Goal: Information Seeking & Learning: Understand process/instructions

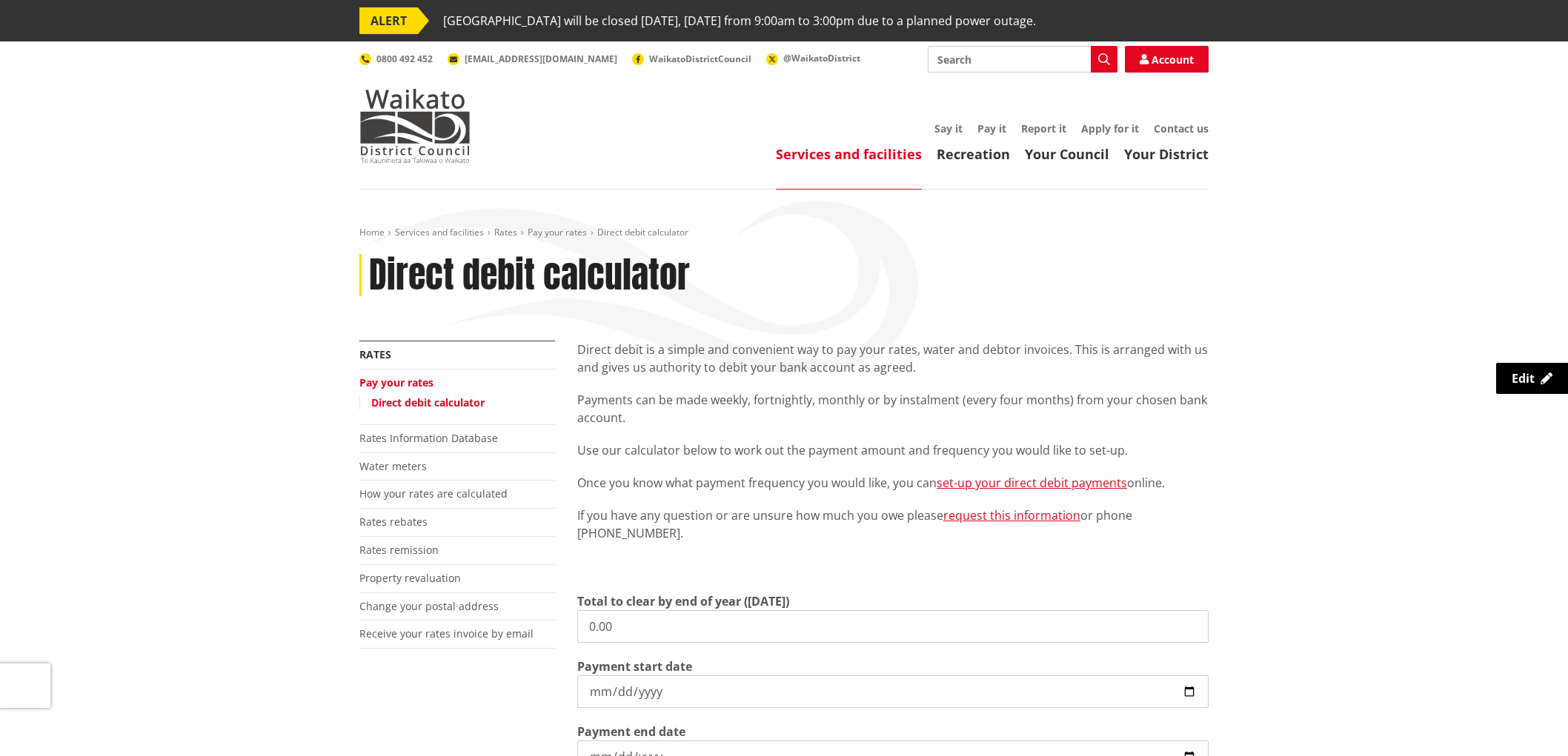
scroll to position [247, 0]
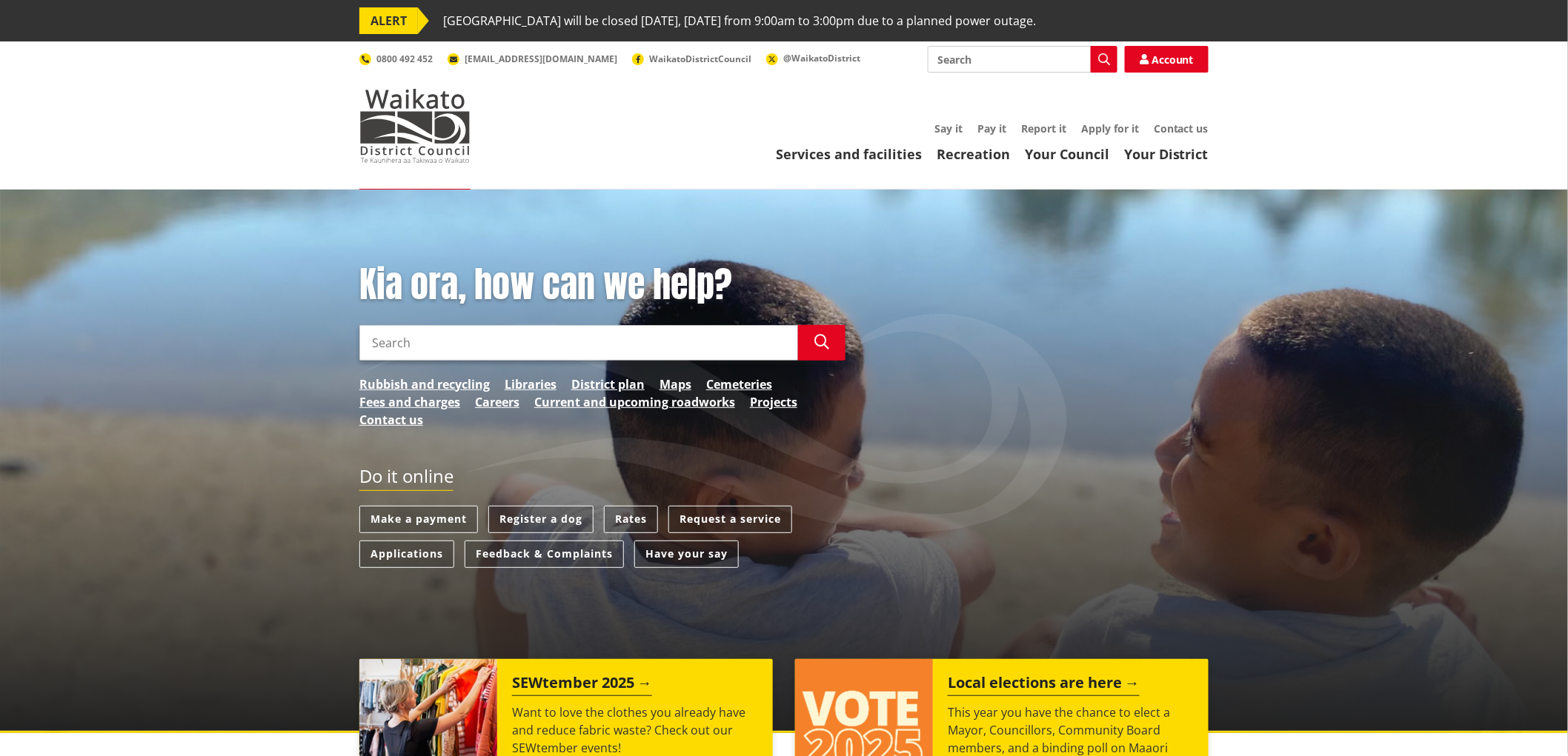
click at [621, 355] on input "Search" at bounding box center [578, 342] width 438 height 35
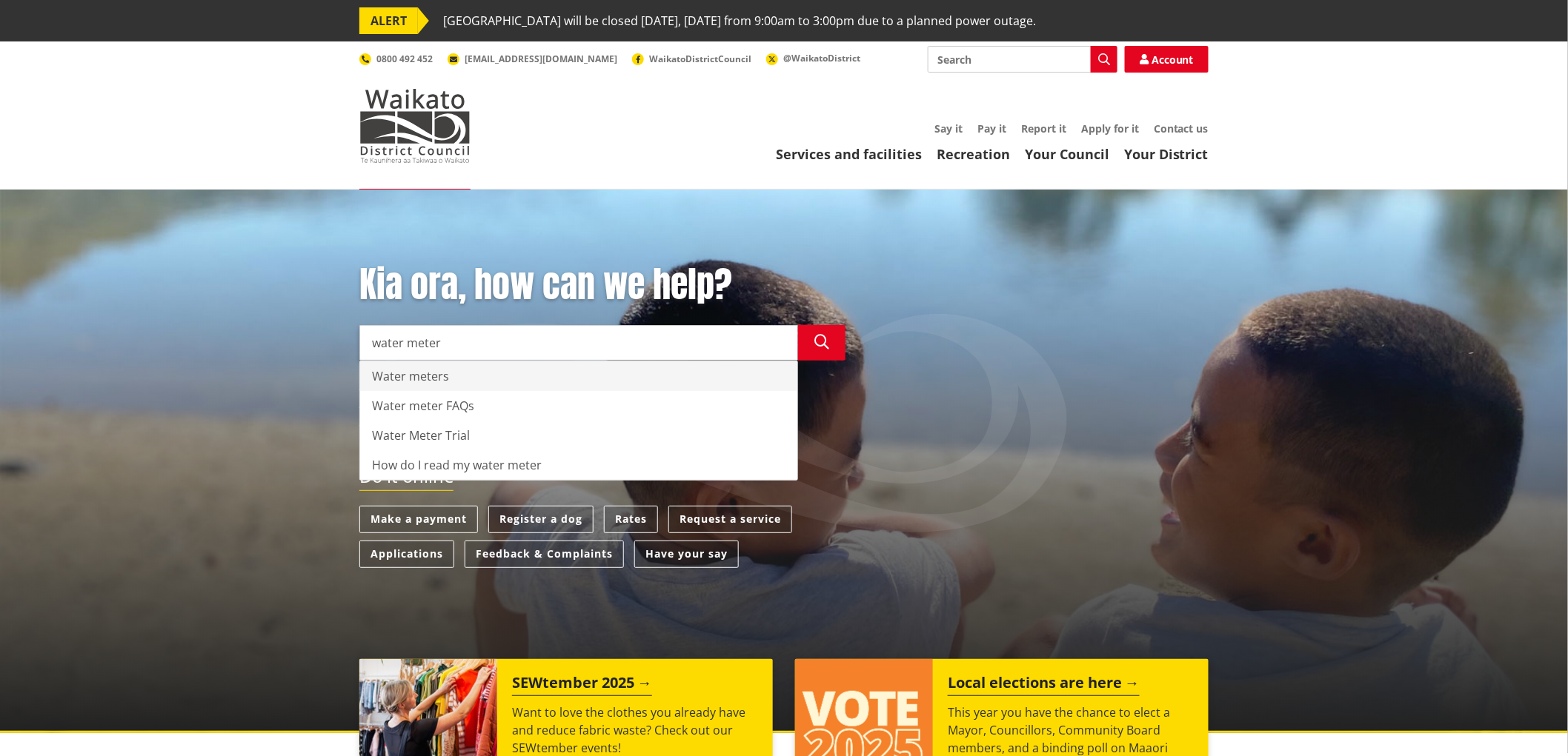
click at [441, 378] on div "Water meters" at bounding box center [578, 376] width 437 height 30
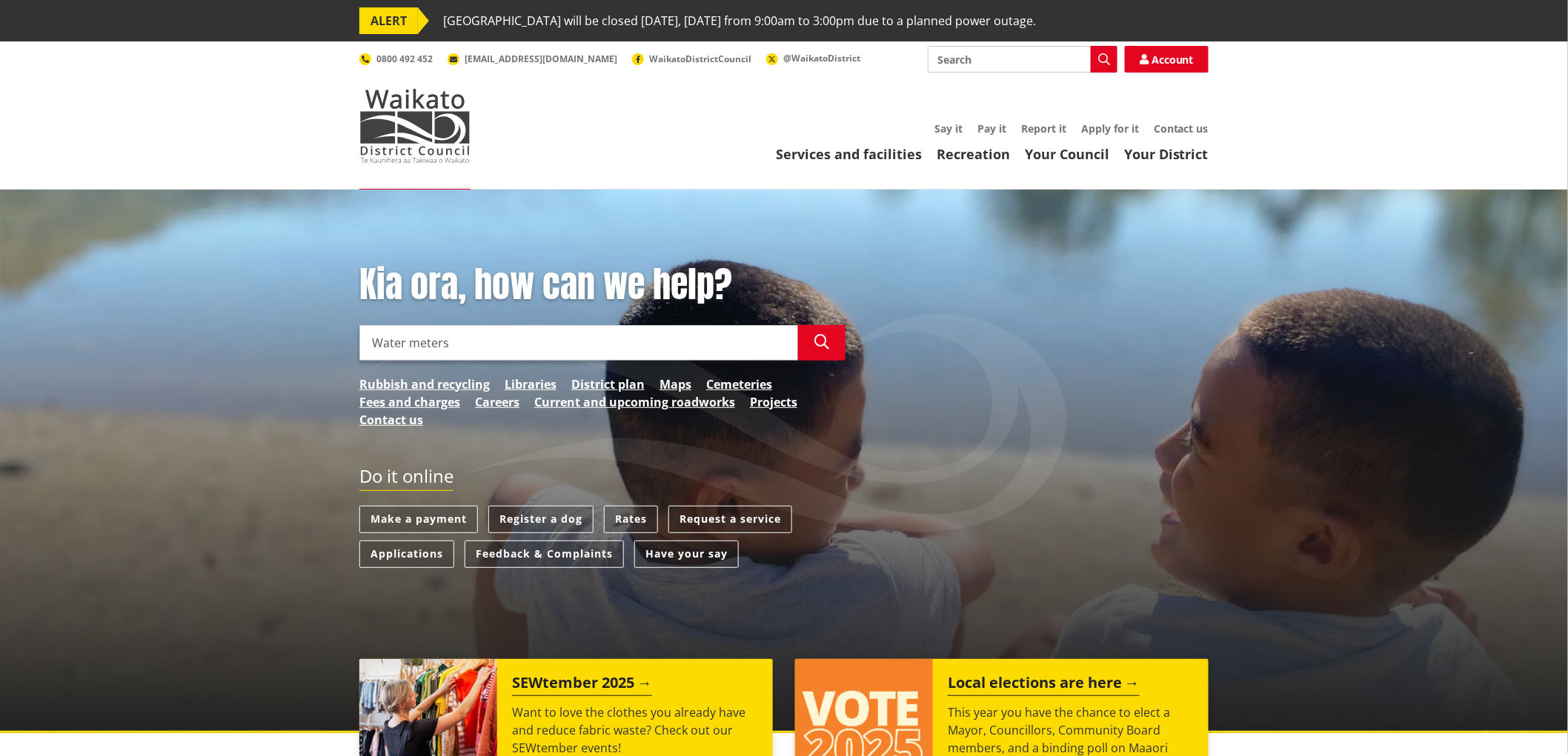
scroll to position [82, 0]
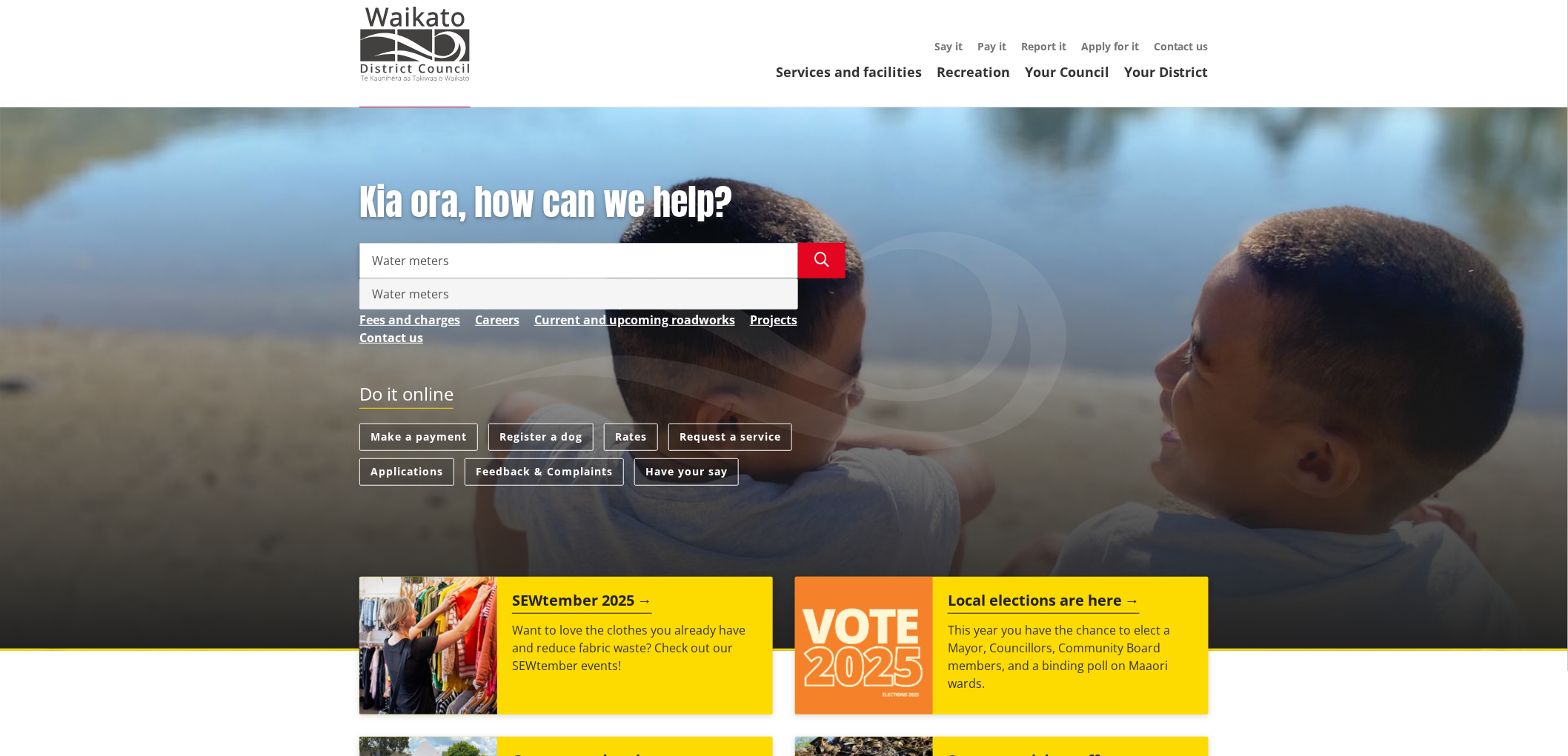
click at [453, 299] on div "Water meters" at bounding box center [578, 294] width 437 height 30
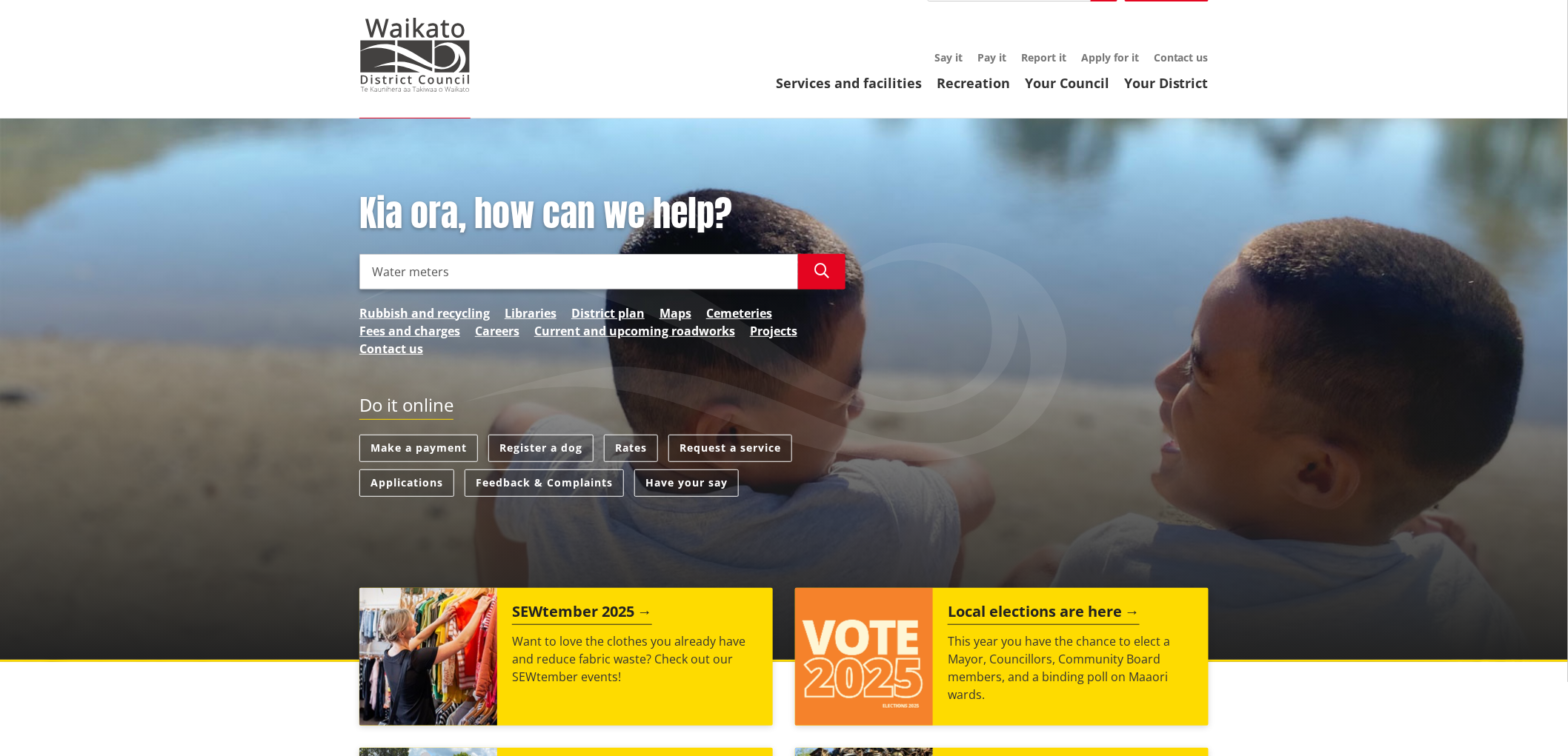
scroll to position [0, 0]
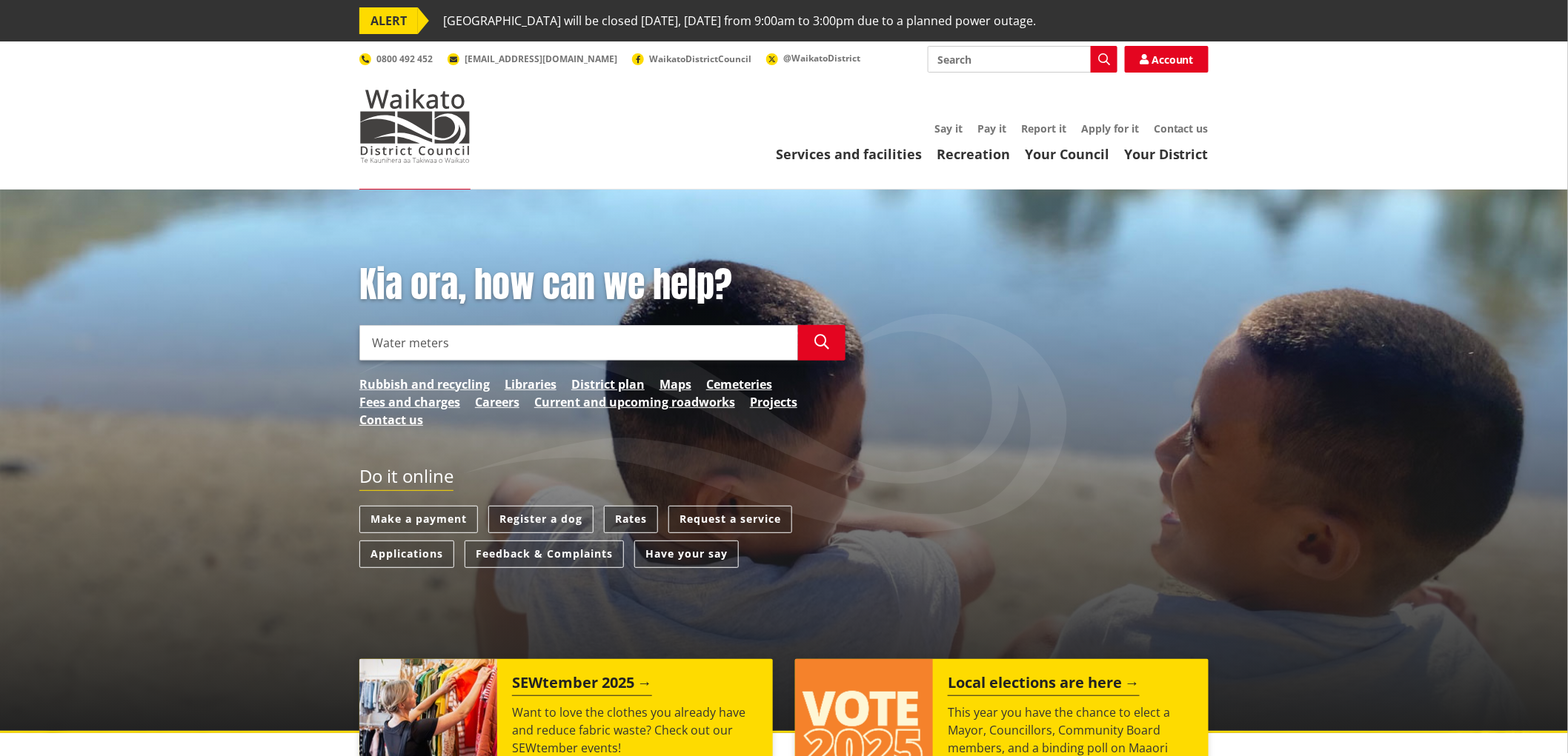
type input "Water meters"
click at [627, 518] on link "Rates" at bounding box center [631, 519] width 54 height 28
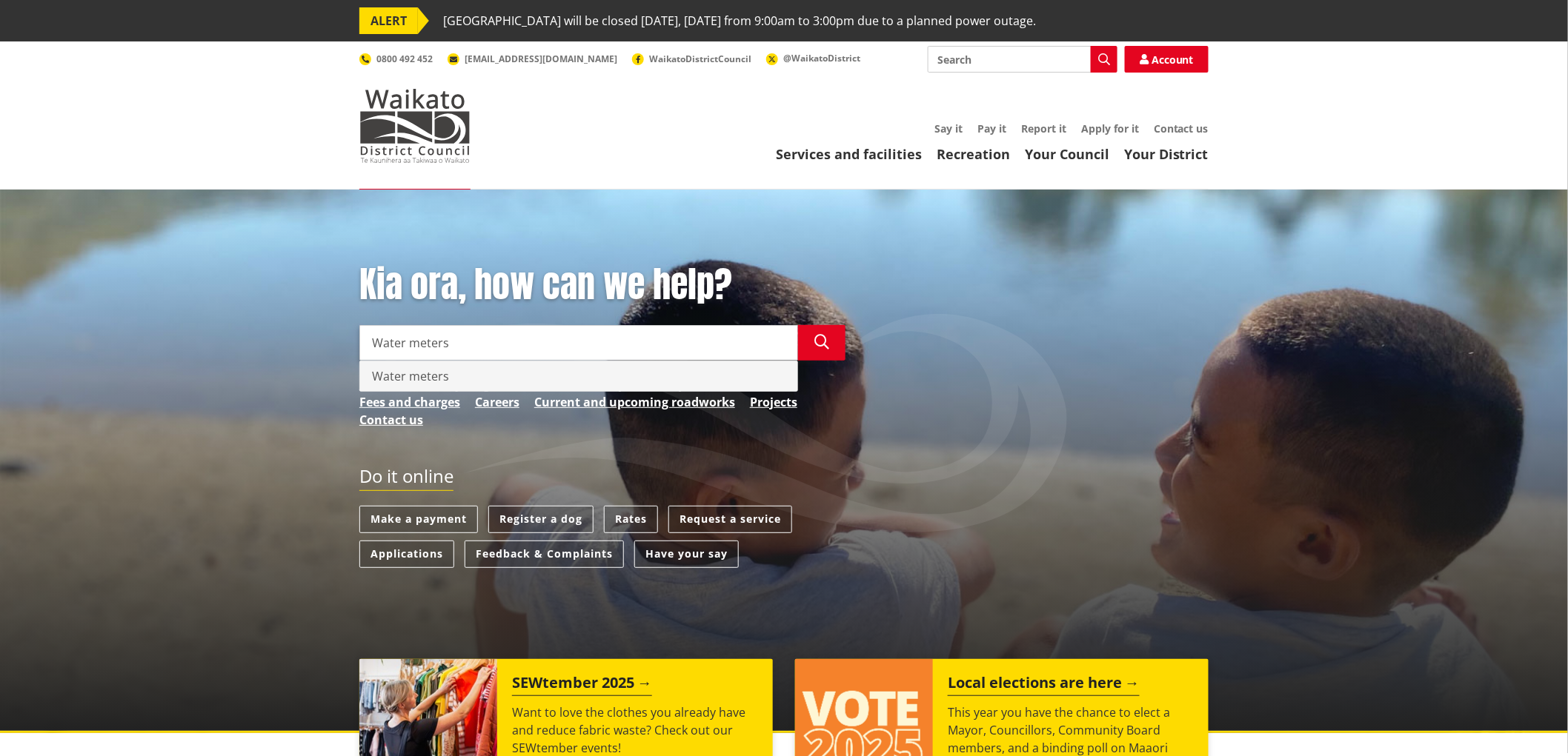
click at [499, 376] on div "Water meters" at bounding box center [578, 376] width 437 height 30
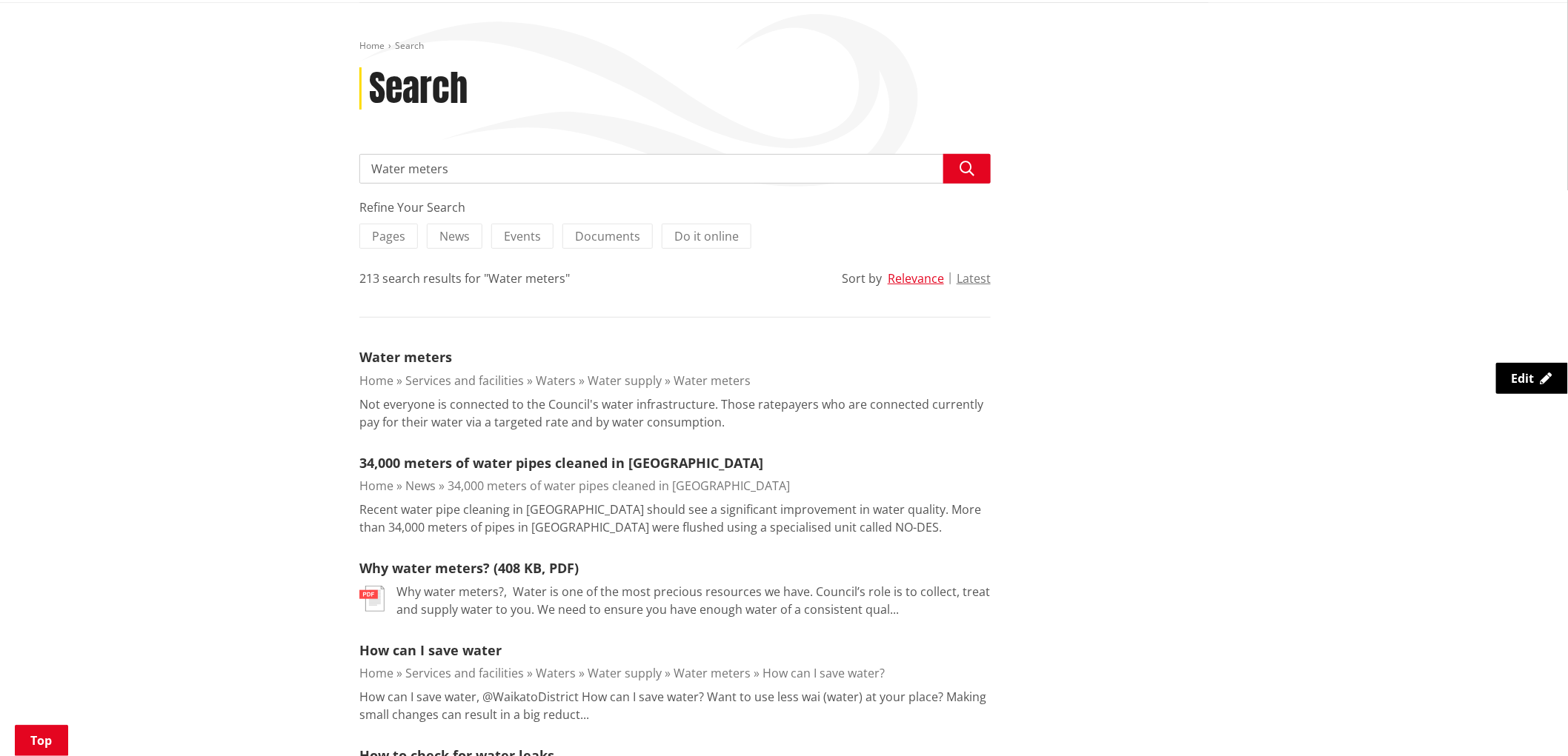
scroll to position [247, 0]
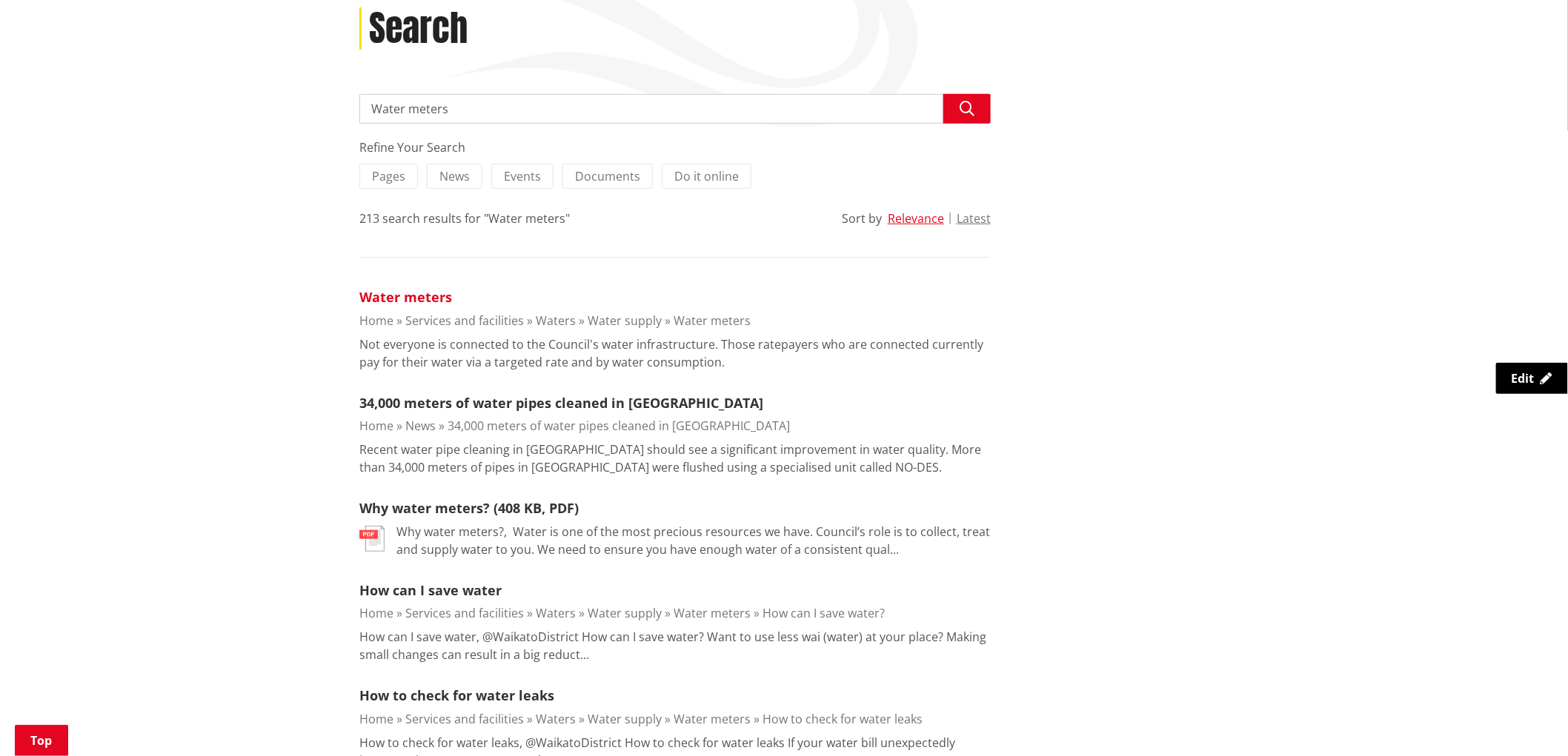
click at [423, 299] on link "Water meters" at bounding box center [405, 297] width 93 height 18
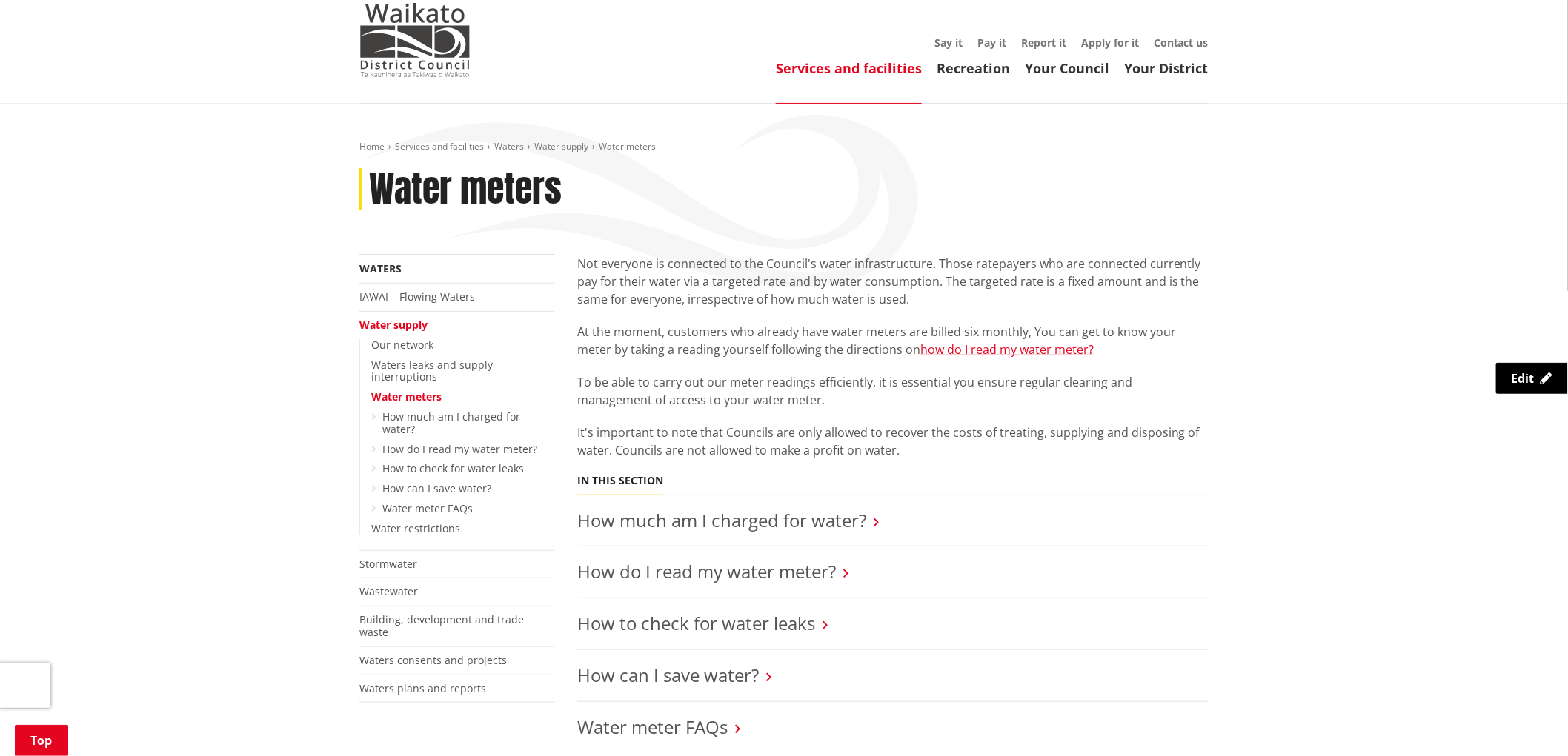
scroll to position [164, 0]
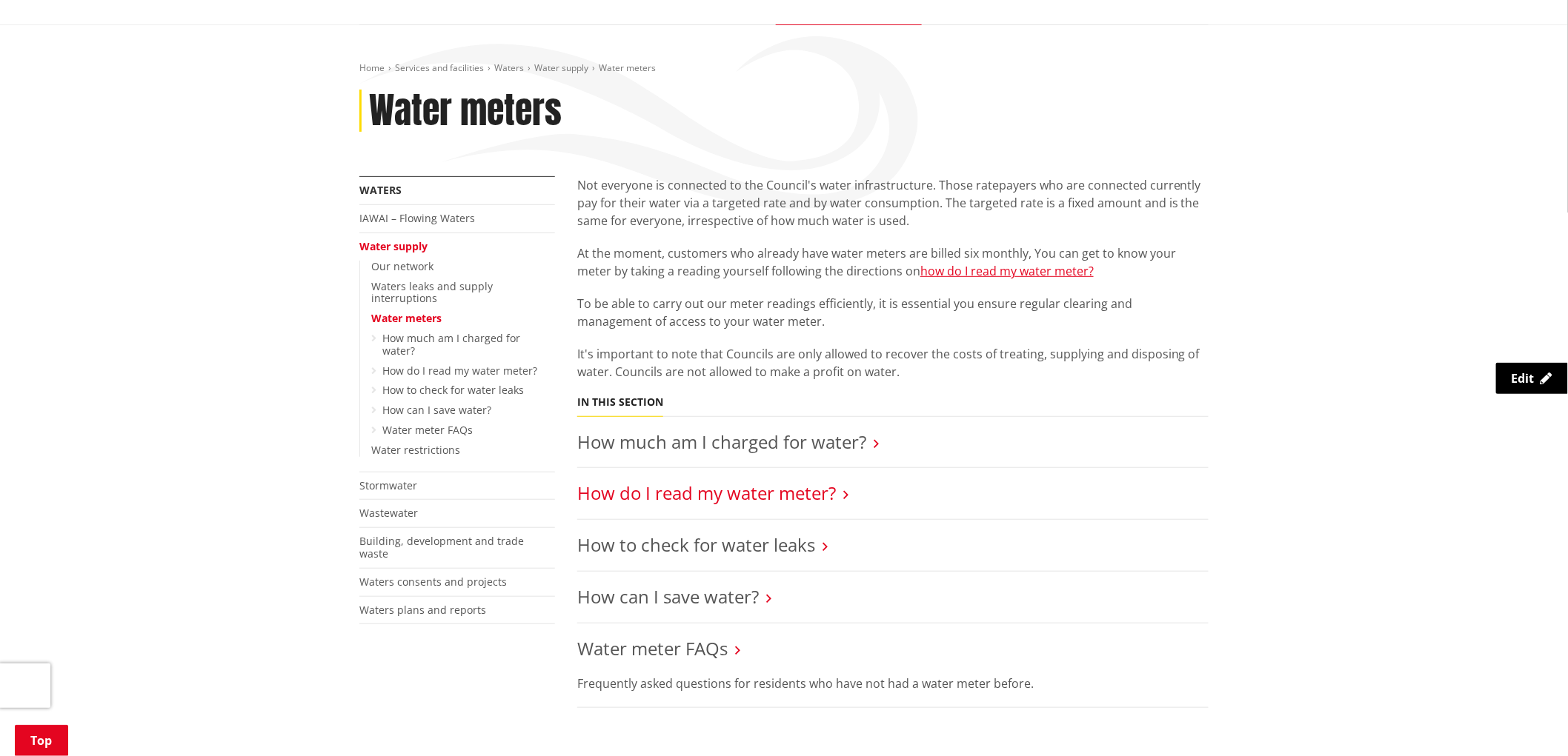
click at [806, 495] on link "How do I read my water meter?" at bounding box center [706, 493] width 259 height 25
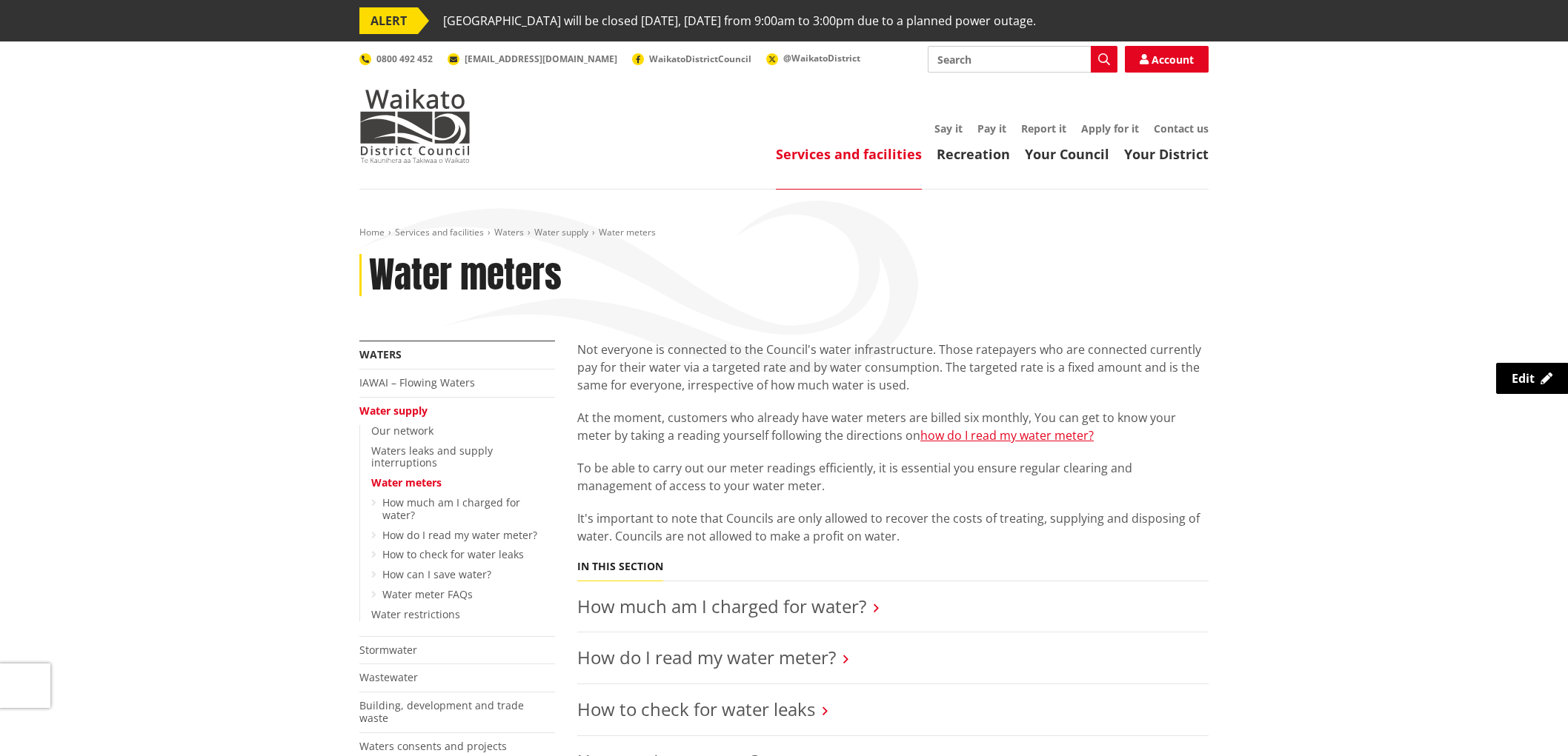
scroll to position [164, 0]
